Goal: Task Accomplishment & Management: Use online tool/utility

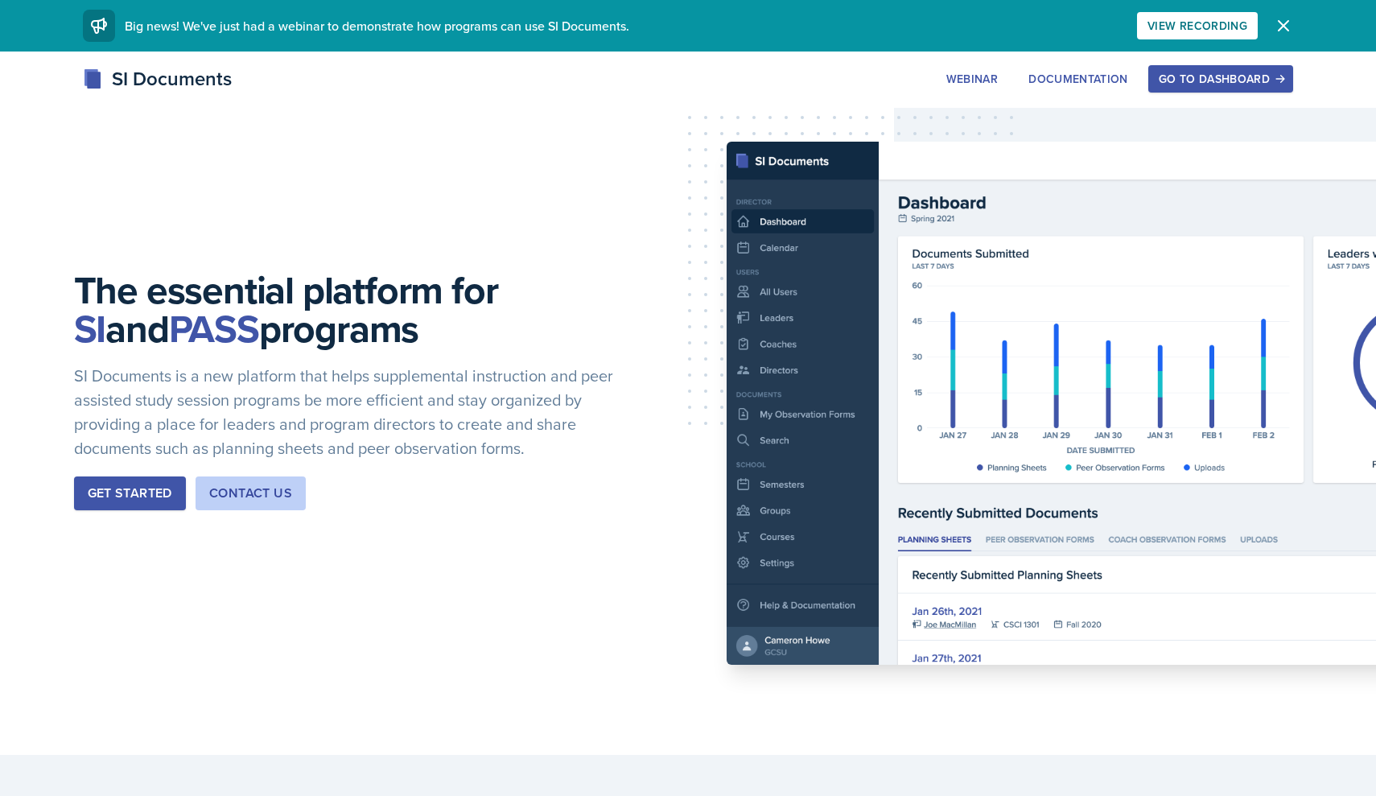
click at [1216, 76] on div "Go to Dashboard" at bounding box center [1221, 78] width 124 height 13
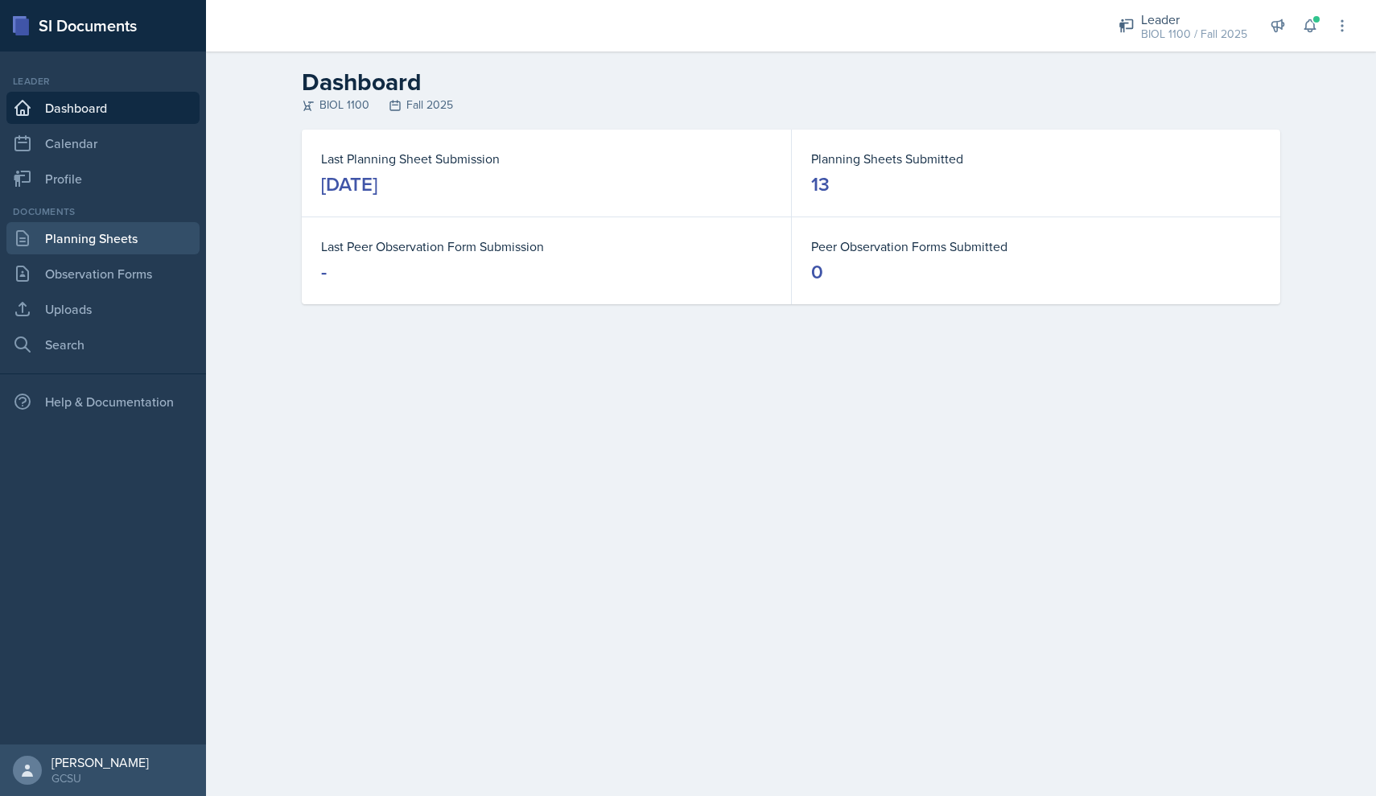
click at [97, 241] on link "Planning Sheets" at bounding box center [102, 238] width 193 height 32
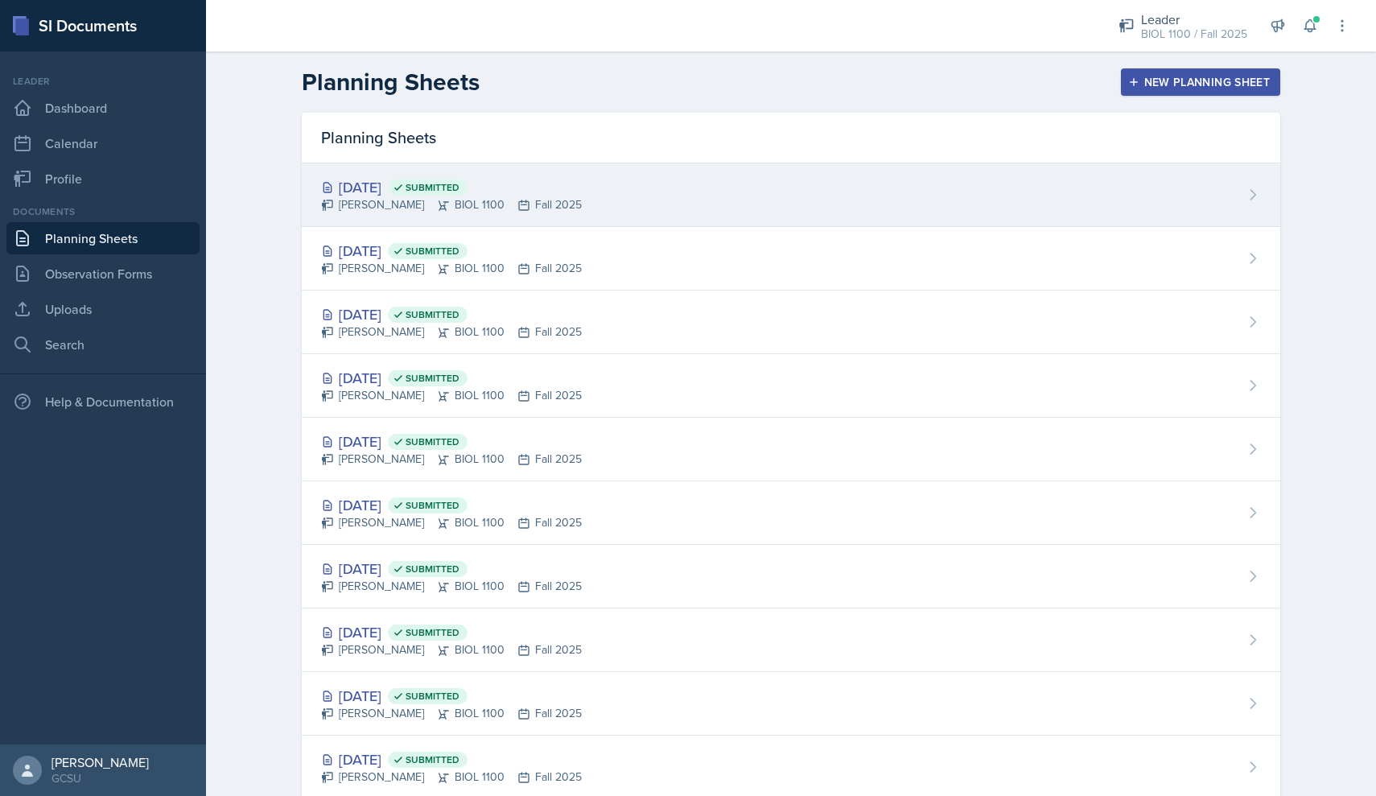
click at [629, 176] on div "[DATE] Submitted [PERSON_NAME] BIOL 1100 Fall 2025" at bounding box center [791, 195] width 979 height 64
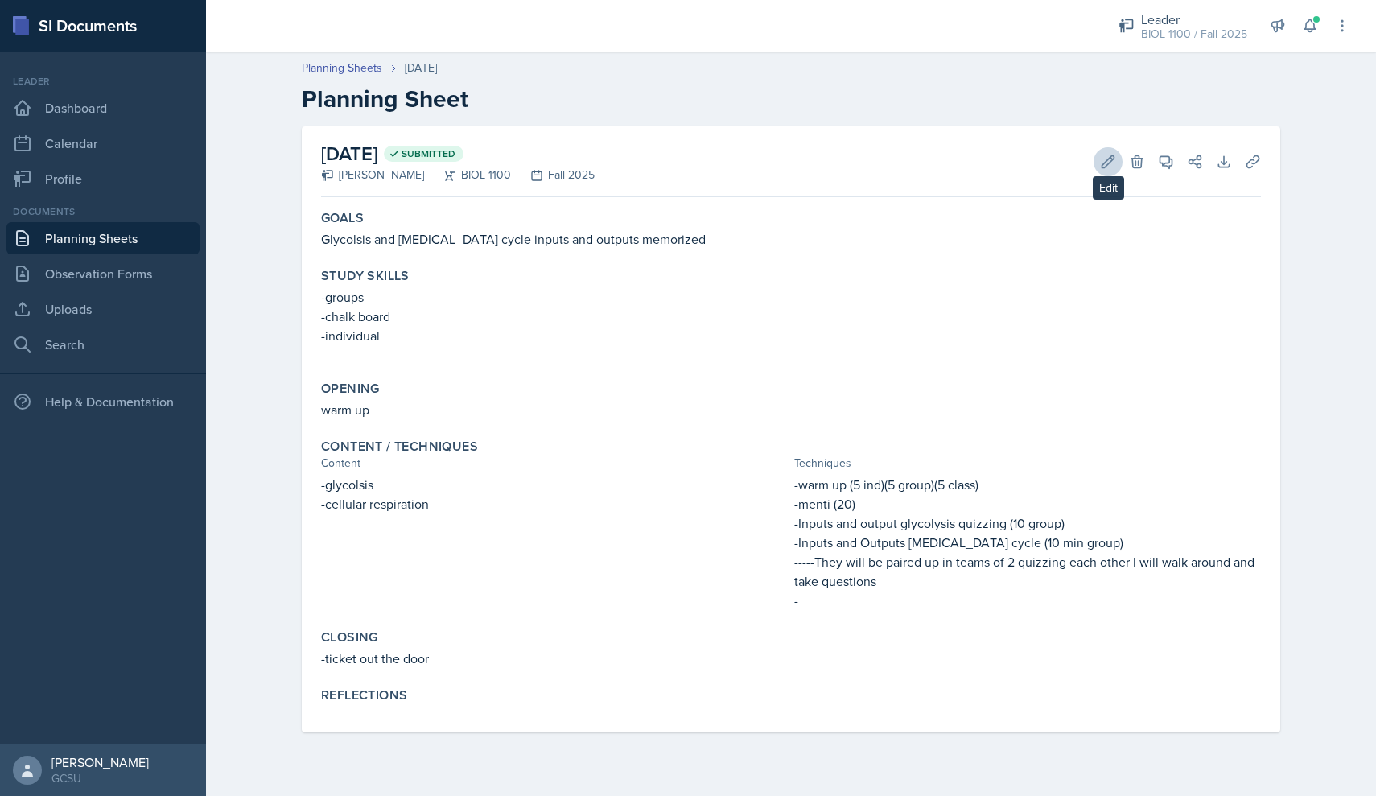
click at [1108, 154] on icon at bounding box center [1108, 162] width 16 height 16
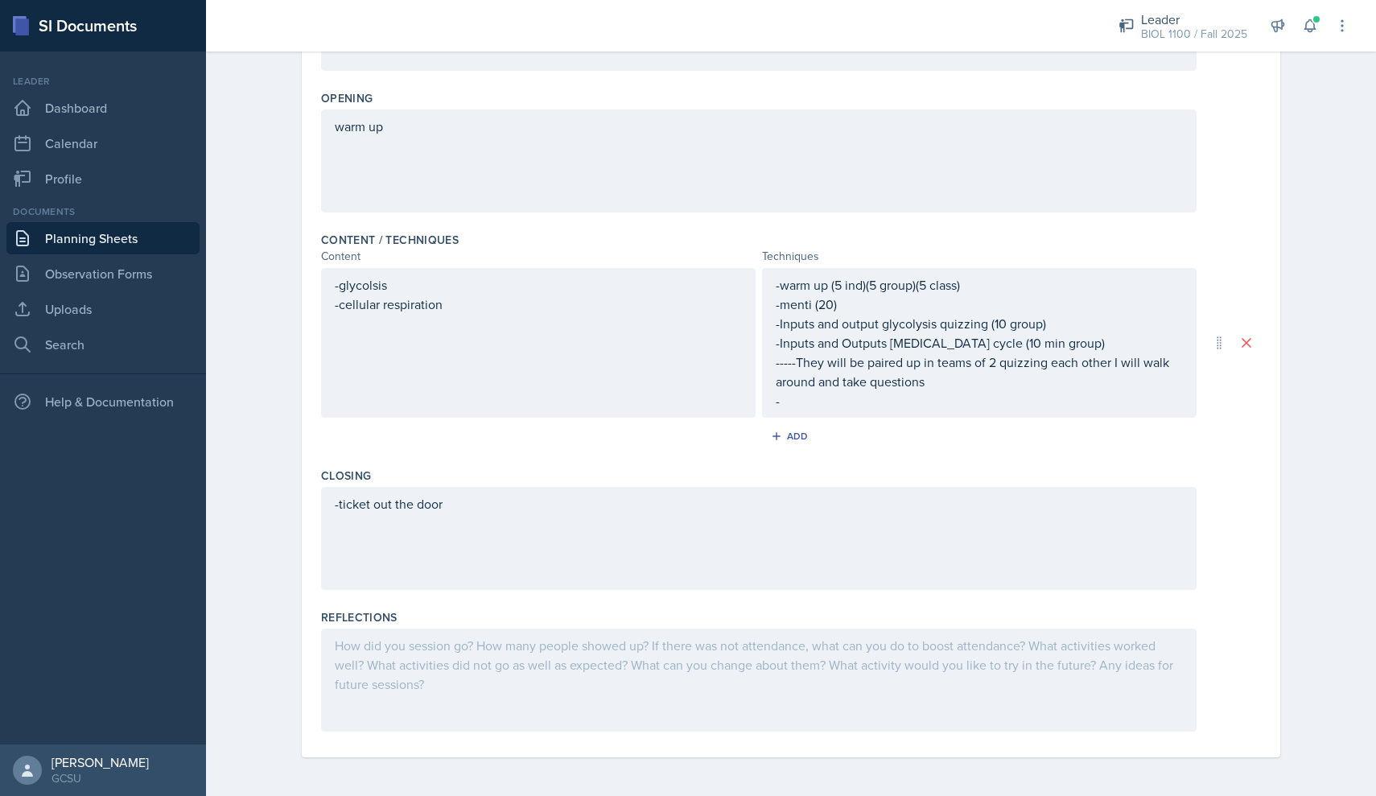
scroll to position [343, 0]
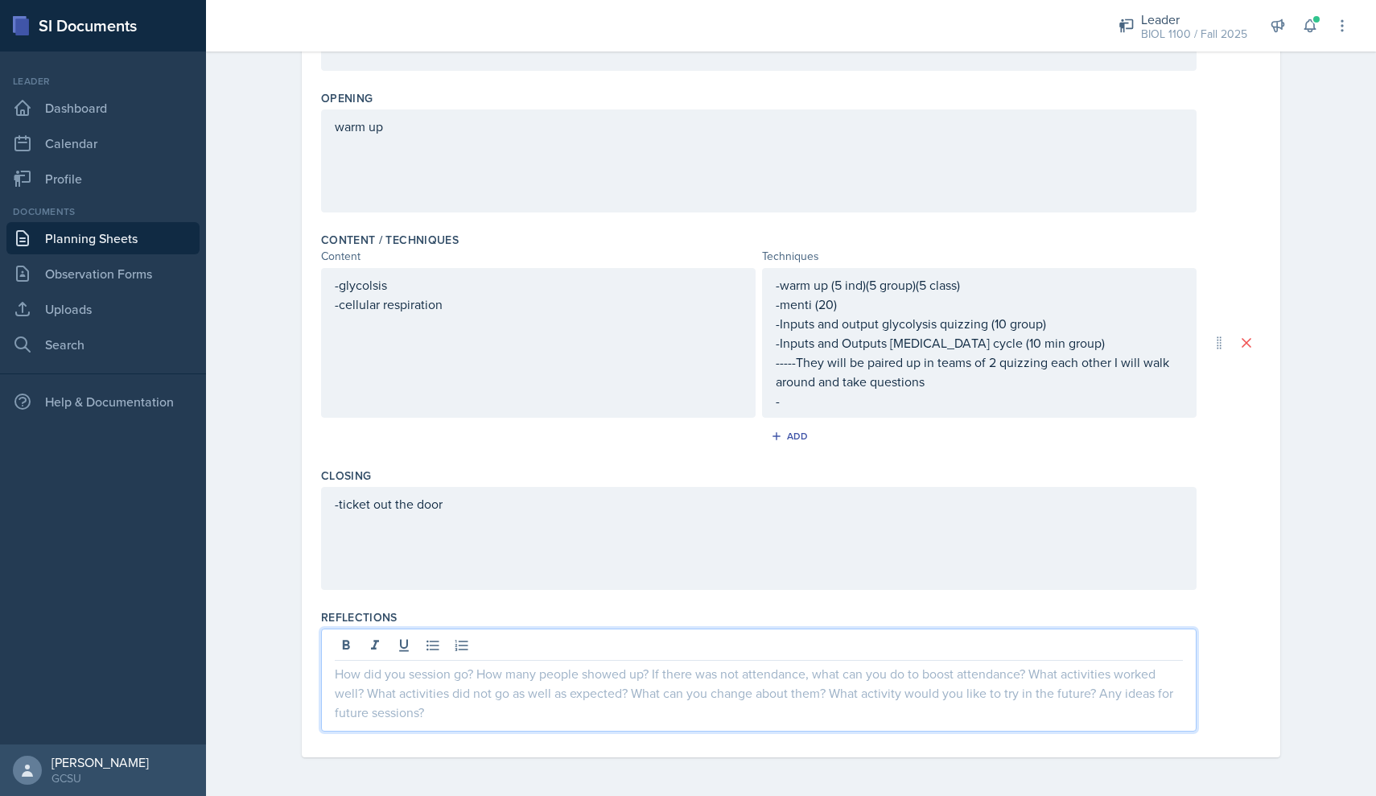
click at [513, 654] on div at bounding box center [759, 680] width 876 height 103
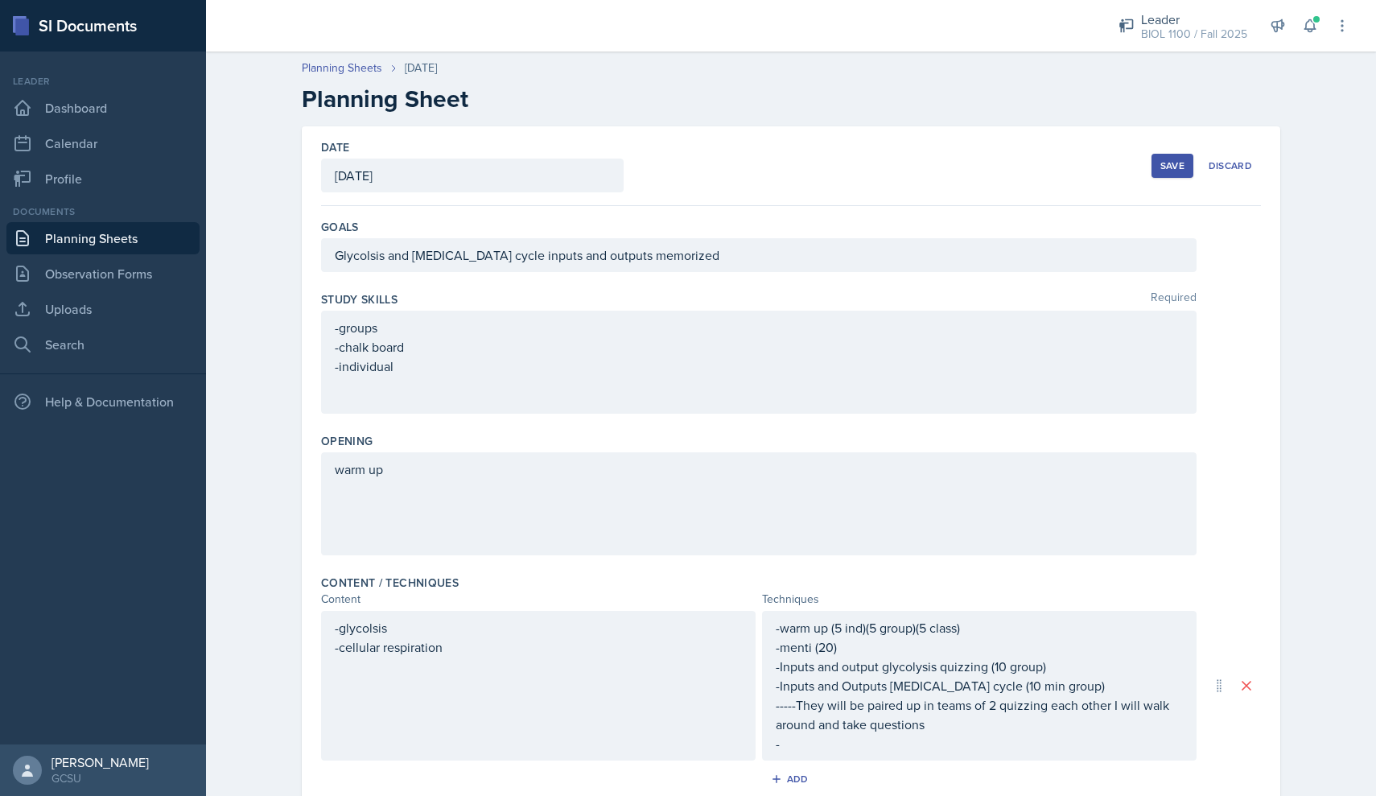
scroll to position [0, 0]
click at [1170, 159] on div "Save" at bounding box center [1173, 165] width 24 height 13
